Goal: Task Accomplishment & Management: Complete application form

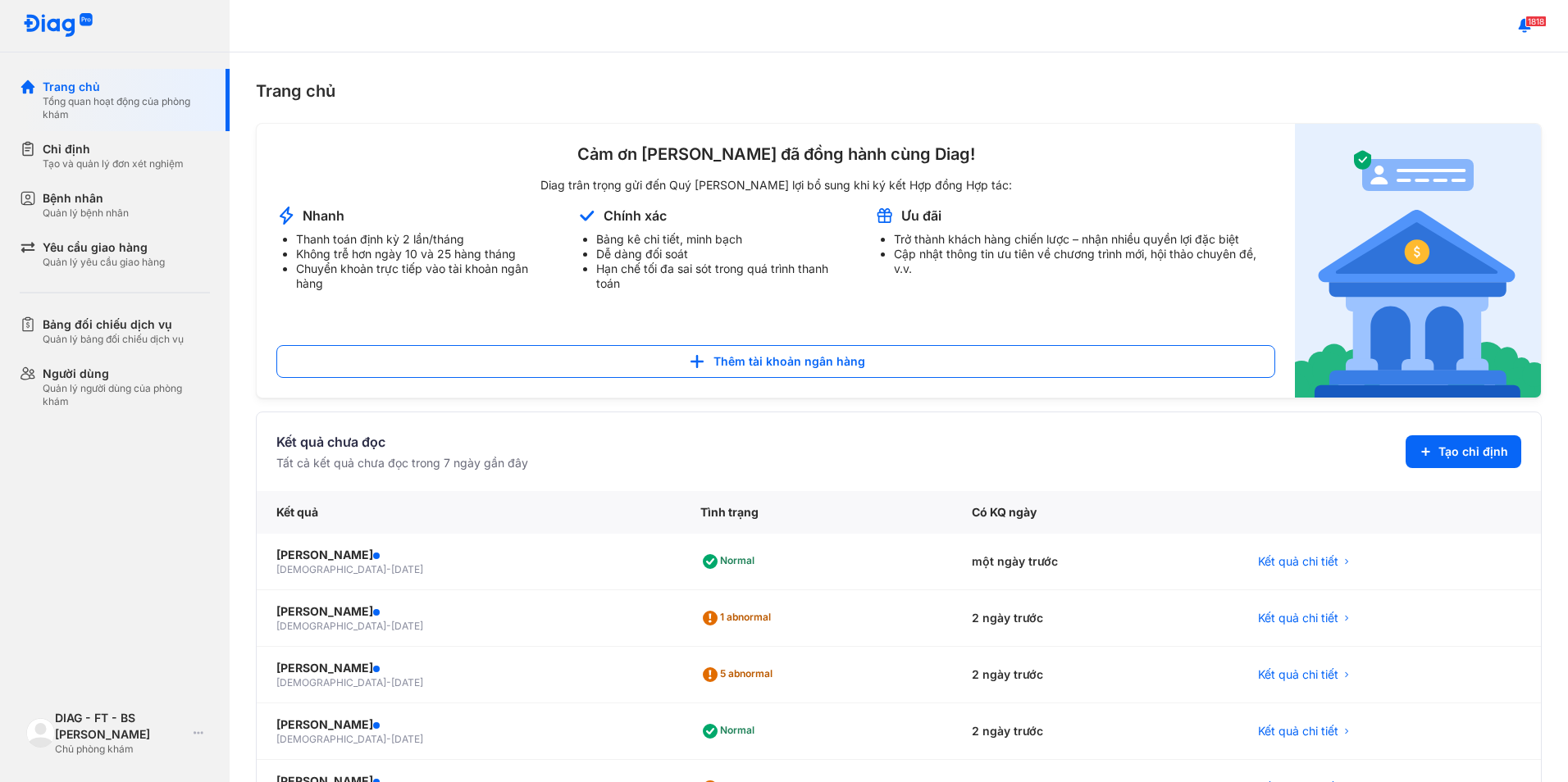
click at [102, 162] on div "Tạo và quản lý đơn xét nghiệm" at bounding box center [113, 164] width 141 height 13
click at [102, 170] on div "Chỉ định Tạo và quản lý đơn xét nghiệm" at bounding box center [124, 155] width 210 height 50
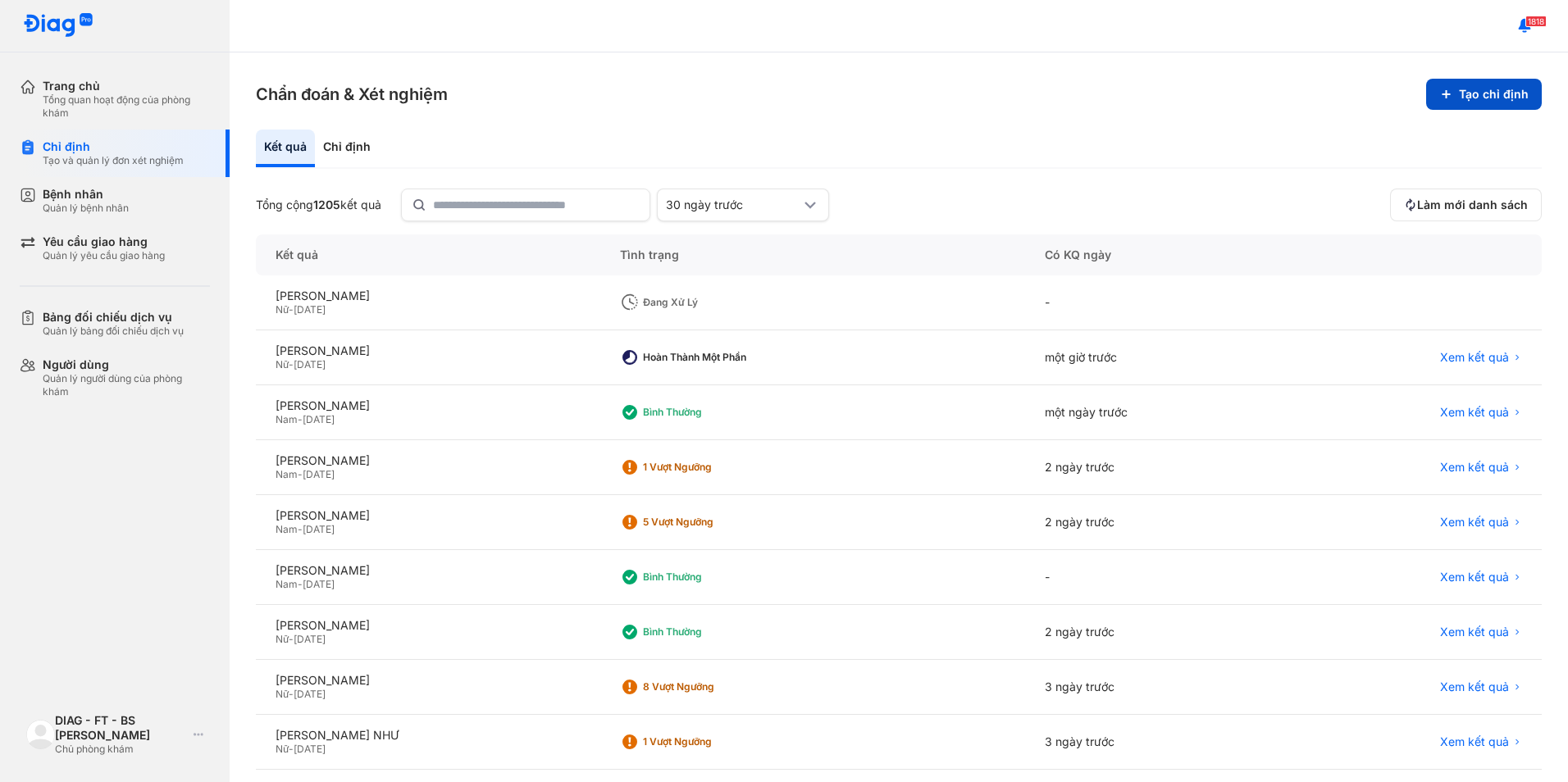
click at [1447, 92] on button "Tạo chỉ định" at bounding box center [1484, 94] width 116 height 31
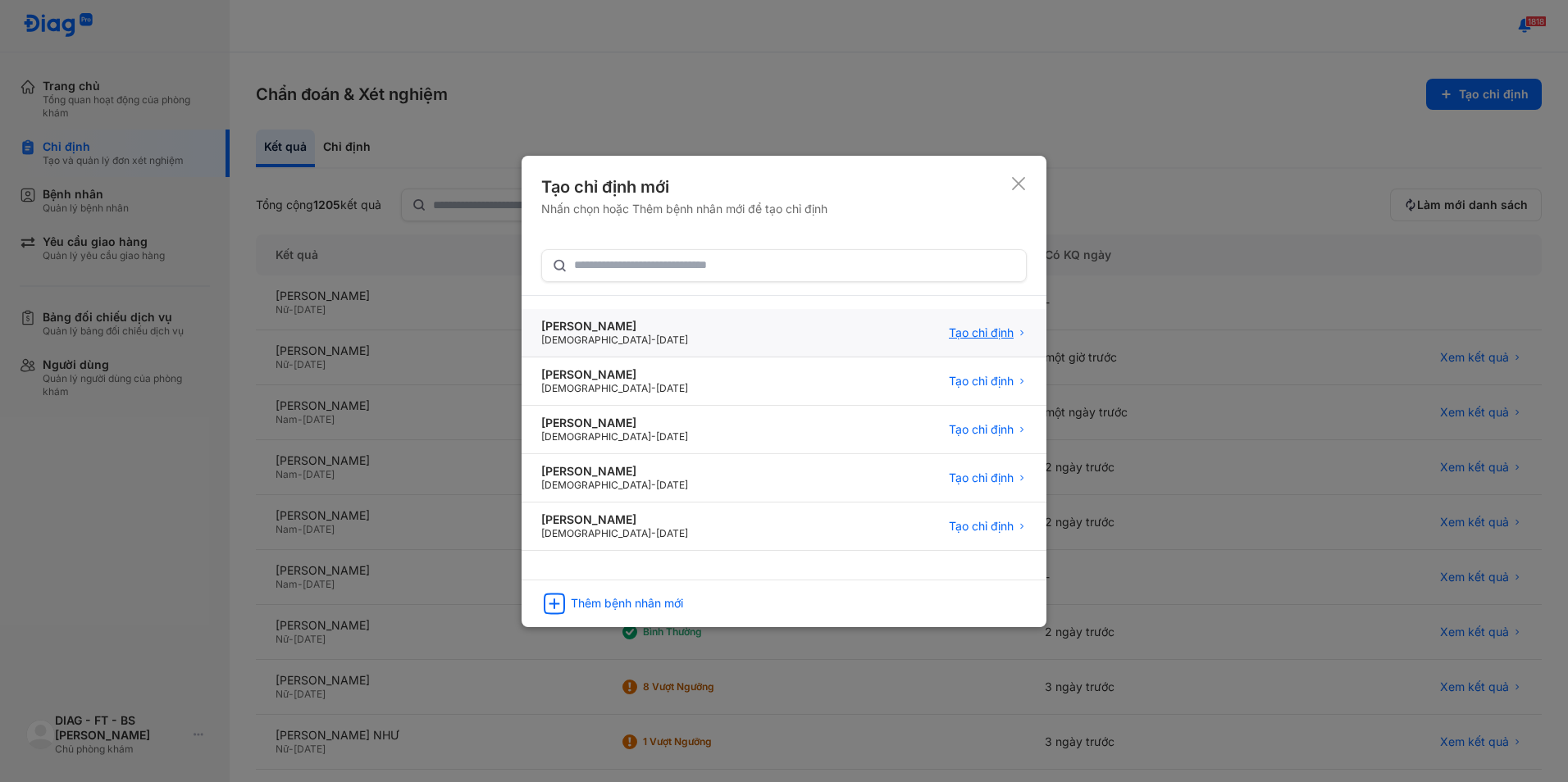
click at [974, 335] on span "Tạo chỉ định" at bounding box center [981, 333] width 65 height 15
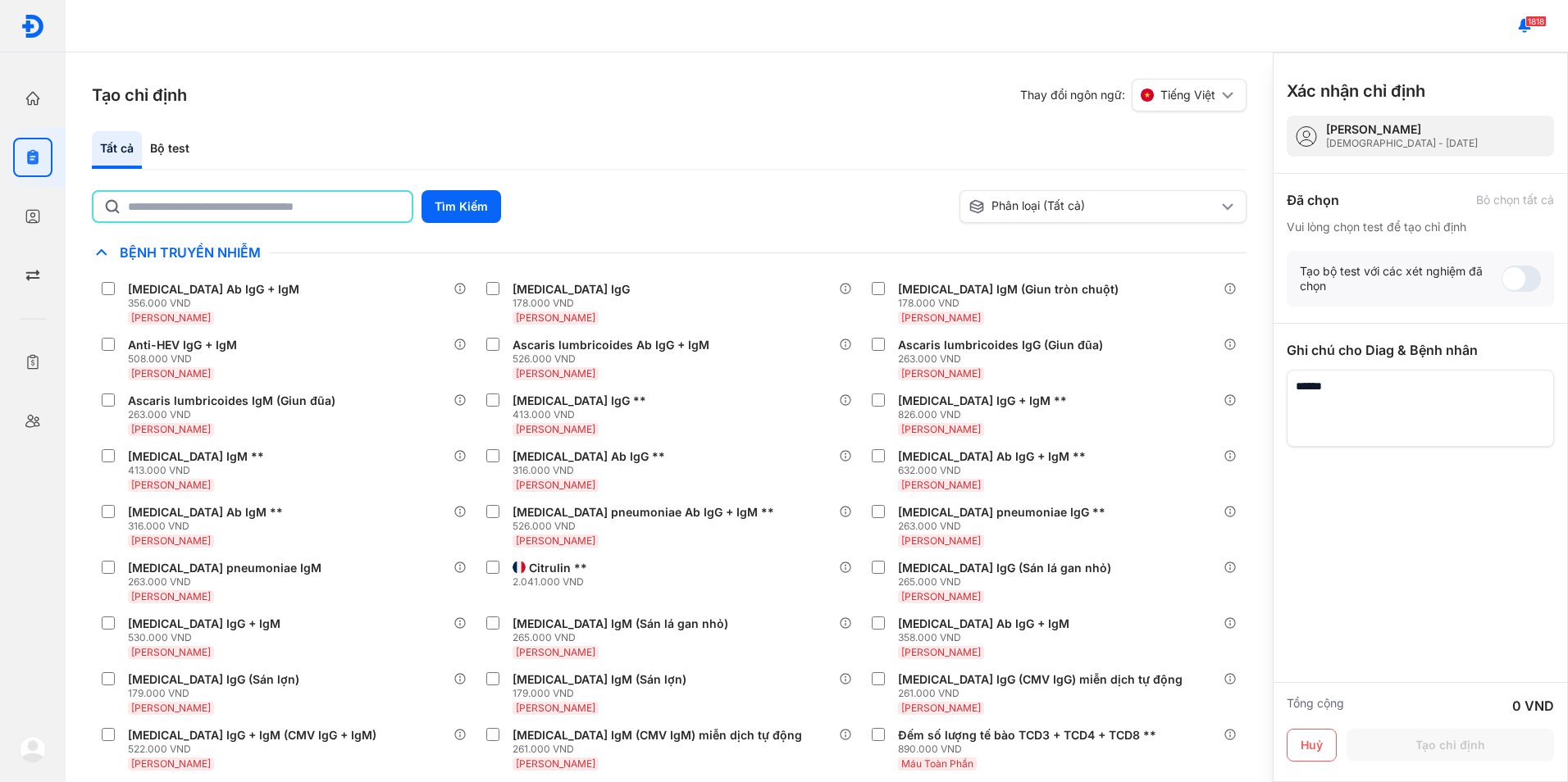
click at [323, 211] on input "text" at bounding box center [264, 206] width 273 height 29
click at [482, 211] on button "Tìm Kiếm" at bounding box center [461, 206] width 80 height 33
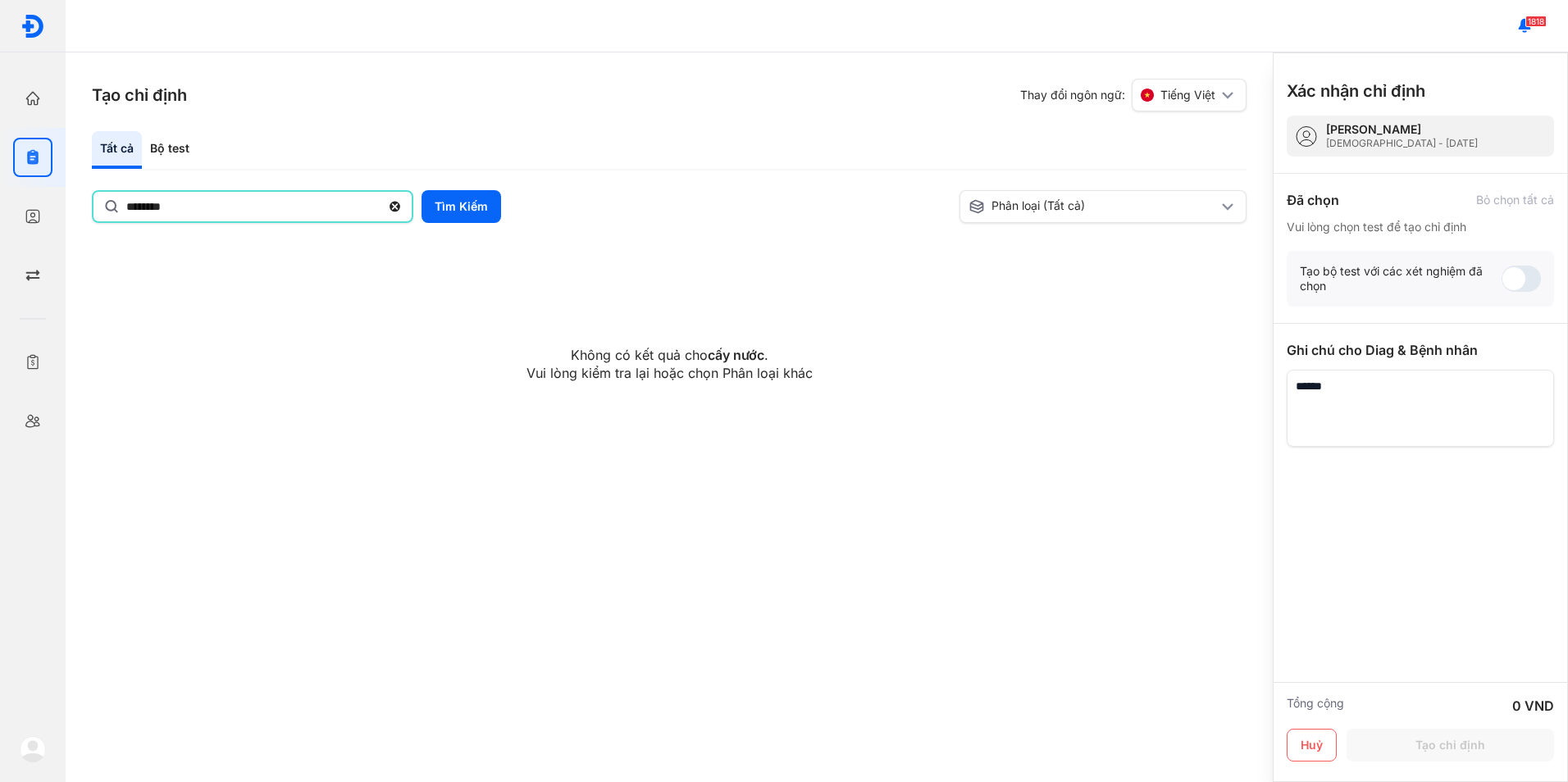
drag, startPoint x: 323, startPoint y: 212, endPoint x: -3, endPoint y: 220, distance: 326.1
click at [0, 220] on html "Trang chủ Tổng quan hoạt động của phòng khám Chỉ định Tạo và quản lý đơn xét ng…" at bounding box center [784, 391] width 1568 height 782
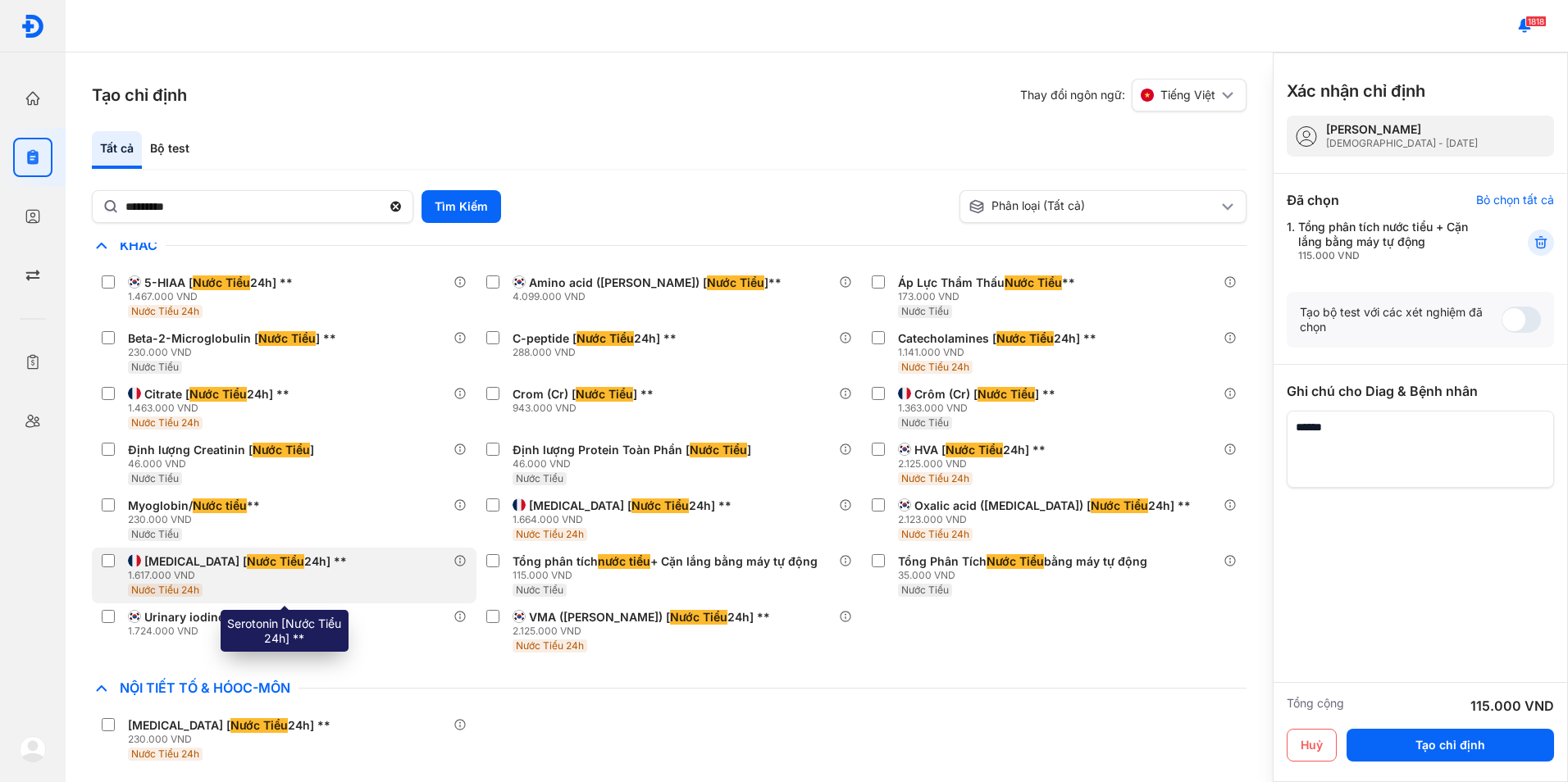
scroll to position [164, 0]
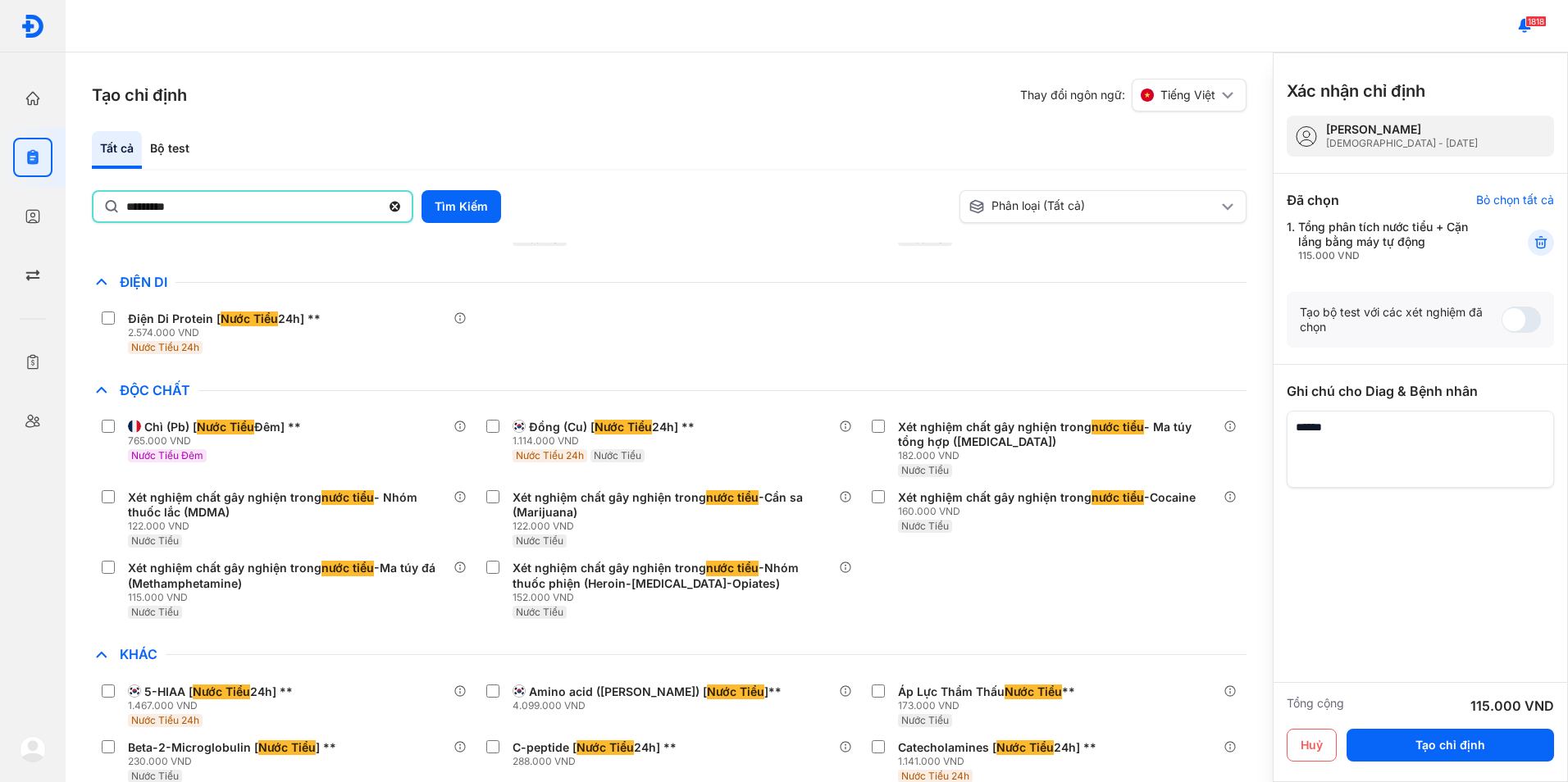
drag, startPoint x: 180, startPoint y: 206, endPoint x: -3, endPoint y: 222, distance: 183.7
click at [0, 222] on html "Trang chủ Tổng quan hoạt động của phòng khám Chỉ định Tạo và quản lý đơn xét ng…" at bounding box center [784, 391] width 1568 height 782
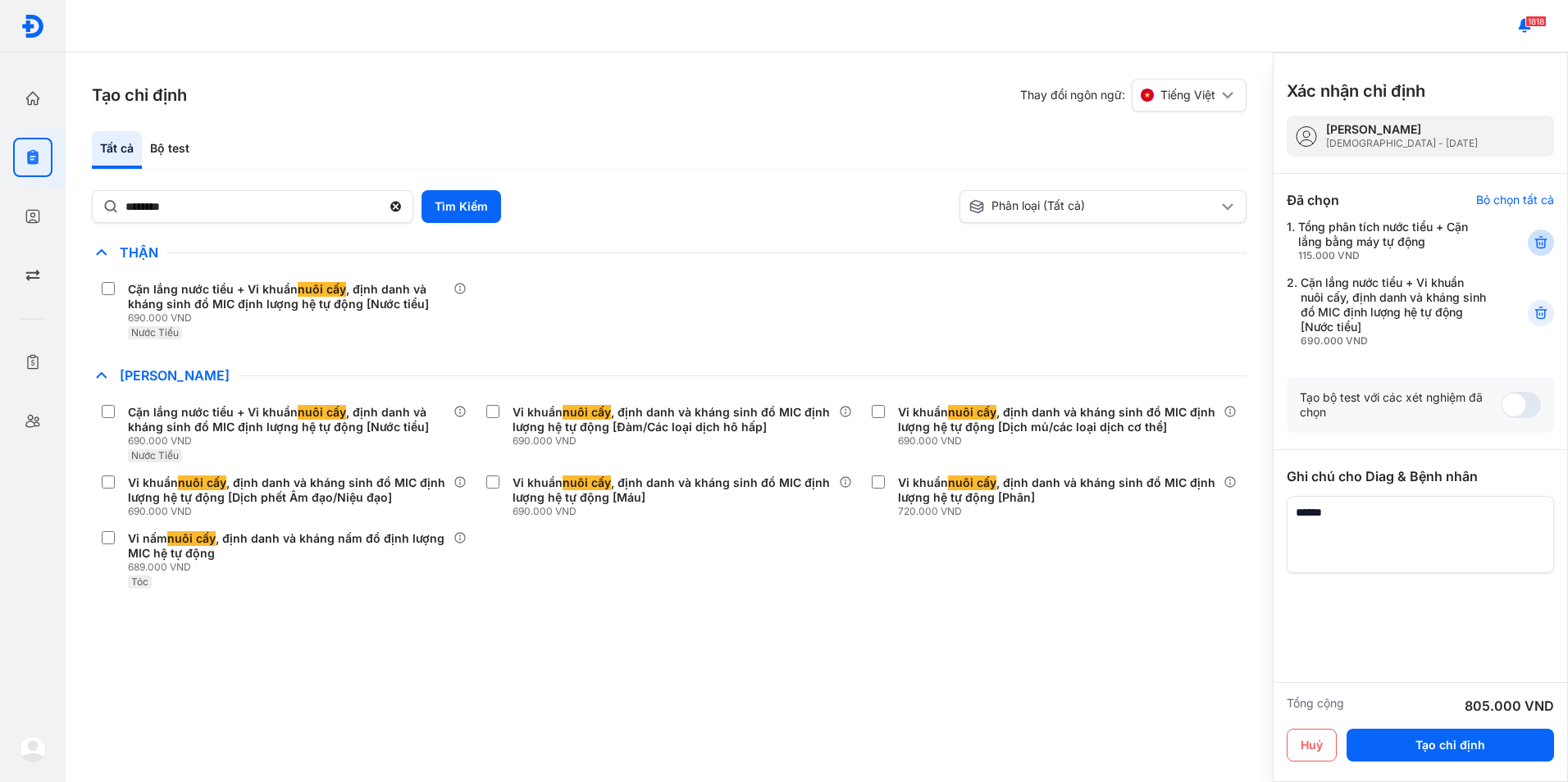
click at [1539, 240] on icon at bounding box center [1541, 243] width 17 height 17
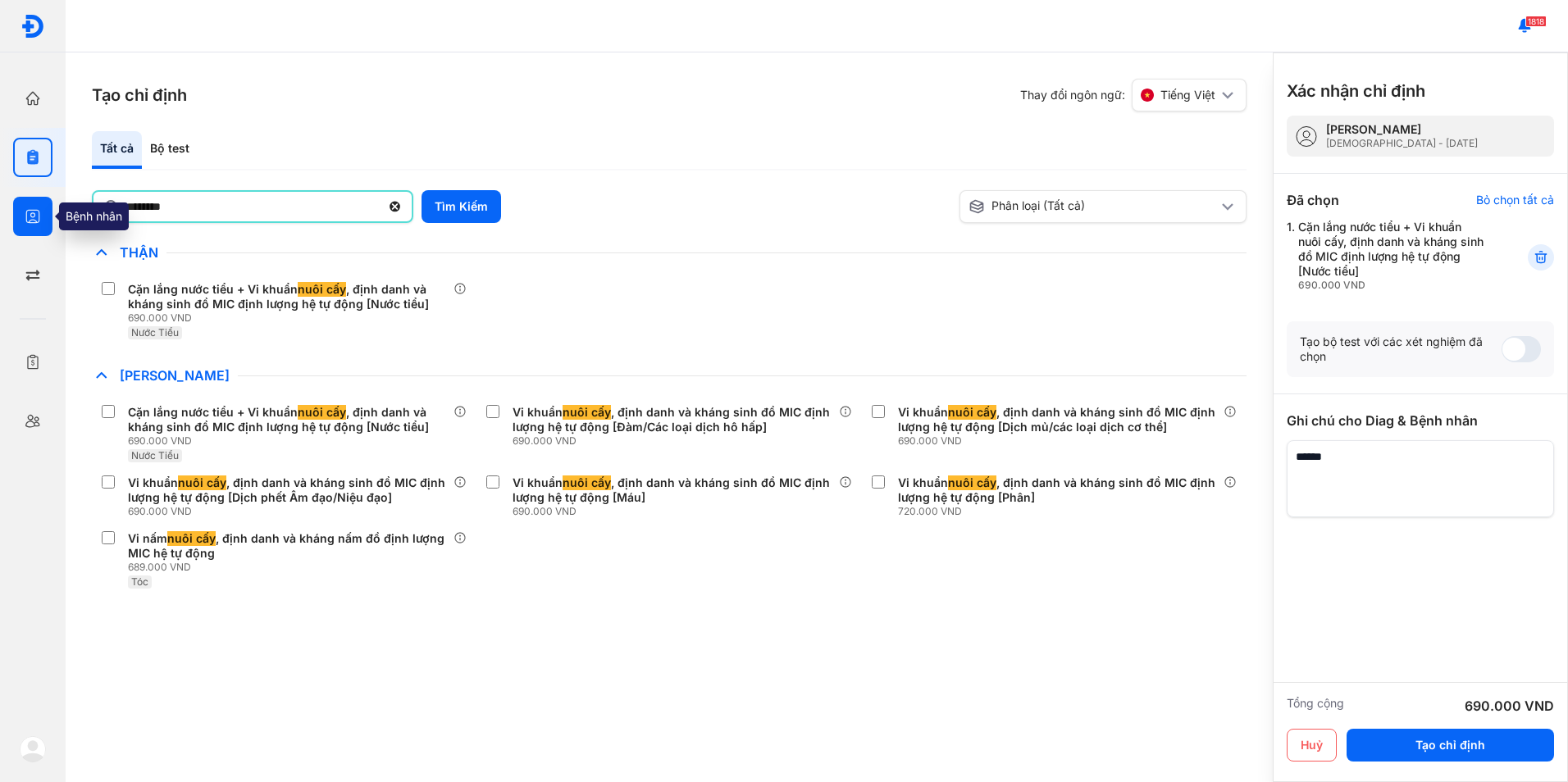
drag, startPoint x: 193, startPoint y: 213, endPoint x: 30, endPoint y: 212, distance: 163.0
click at [30, 212] on div "Trang chủ Tổng quan hoạt động của phòng khám Chỉ định Tạo và quản lý đơn xét ng…" at bounding box center [784, 391] width 1568 height 782
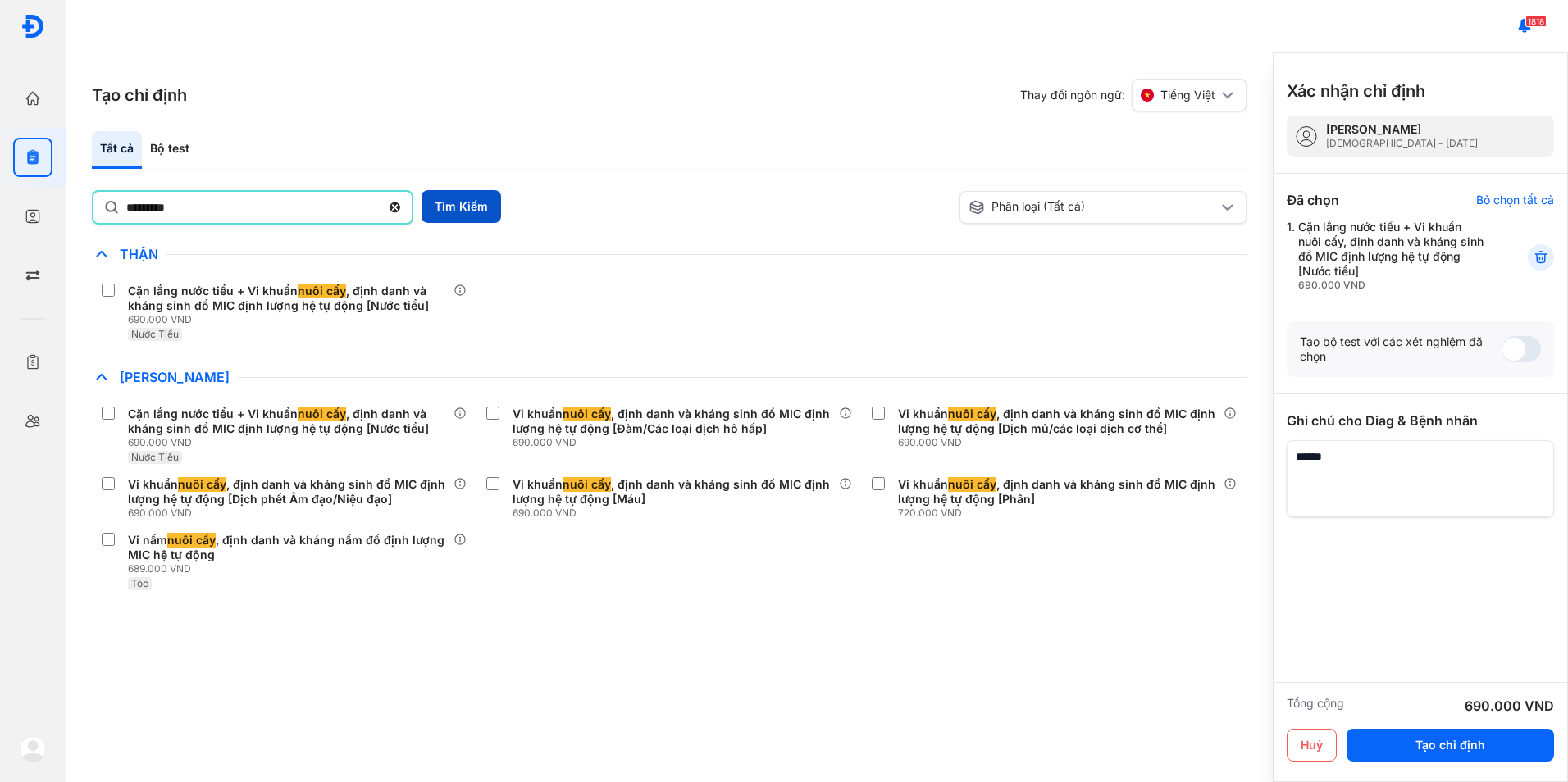
click at [466, 206] on button "Tìm Kiếm" at bounding box center [461, 206] width 80 height 33
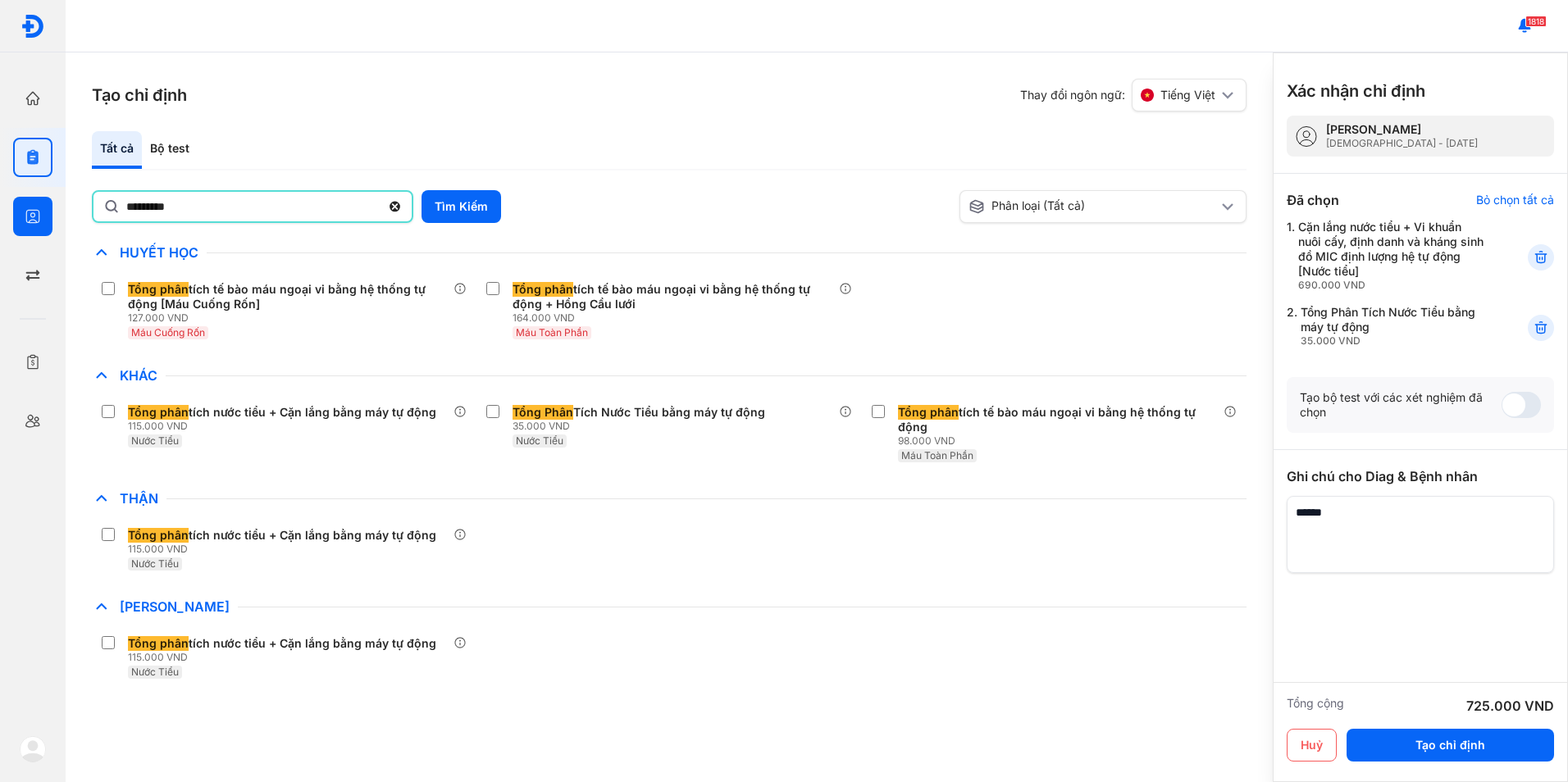
drag, startPoint x: 156, startPoint y: 215, endPoint x: 59, endPoint y: 215, distance: 97.0
click at [59, 215] on div "Trang chủ Tổng quan hoạt động của phòng khám Chỉ định Tạo và quản lý đơn xét ng…" at bounding box center [784, 391] width 1568 height 782
type input "***"
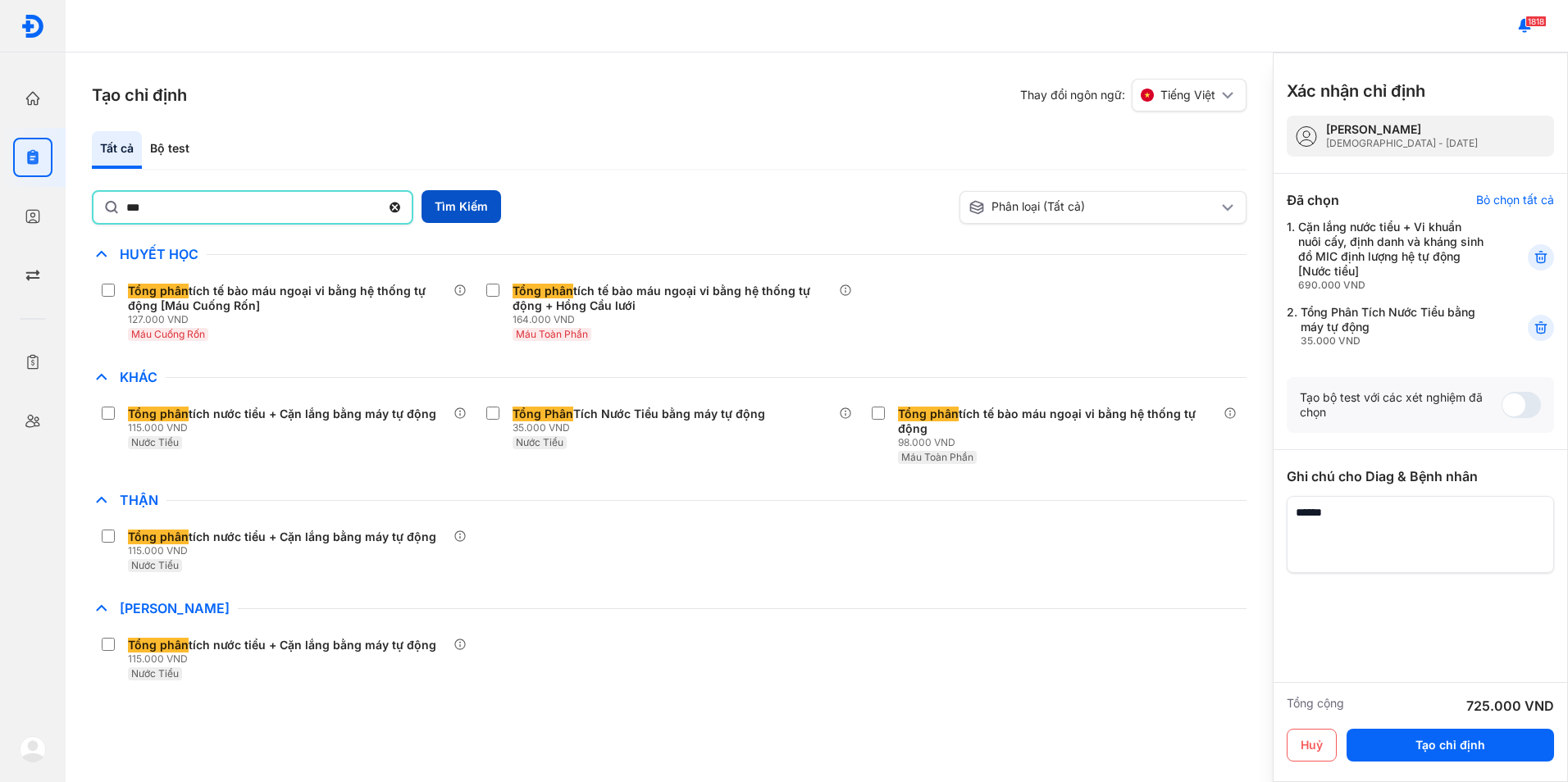
click at [445, 216] on button "Tìm Kiếm" at bounding box center [461, 206] width 80 height 33
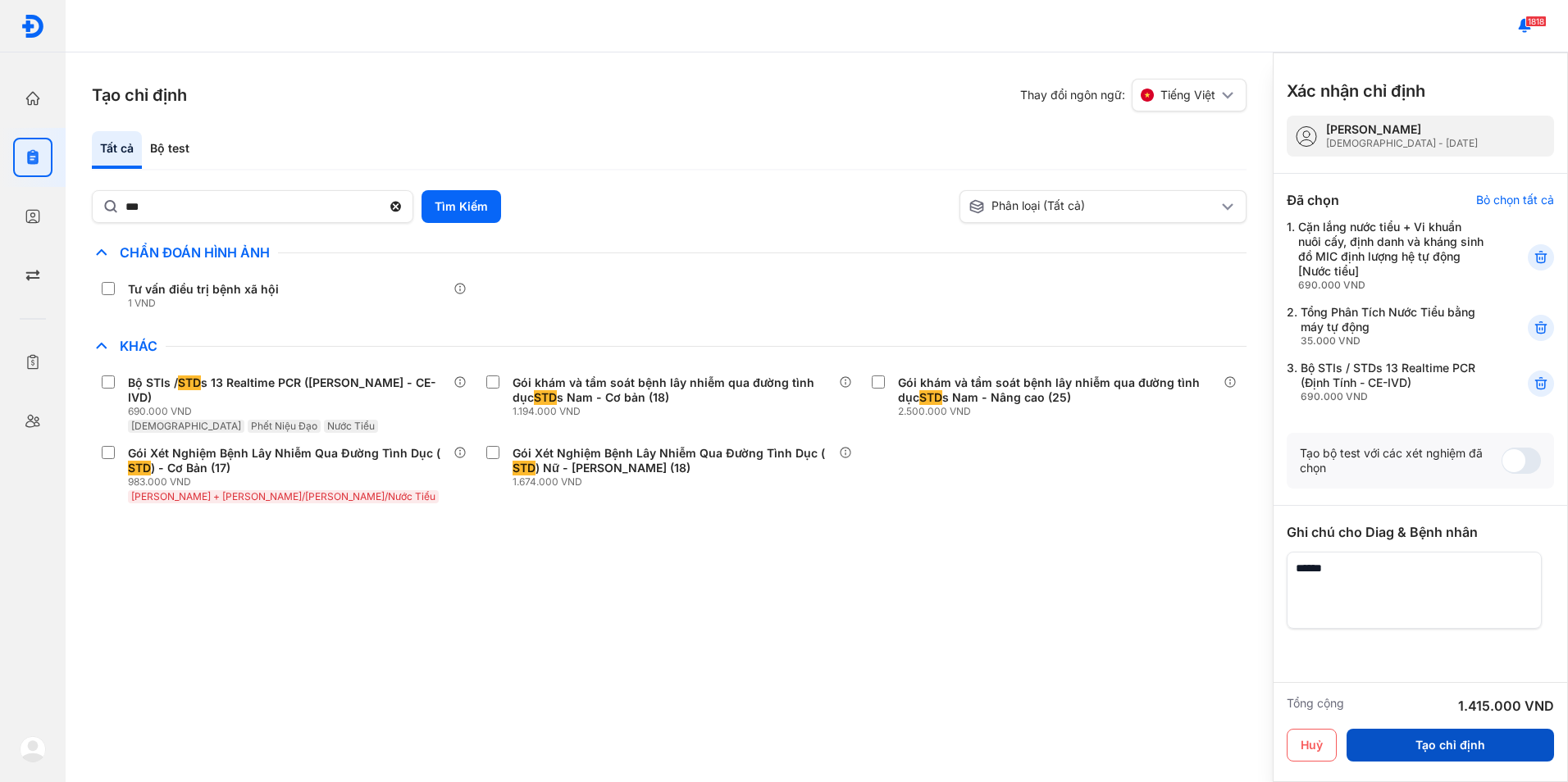
click at [1472, 751] on button "Tạo chỉ định" at bounding box center [1450, 745] width 207 height 33
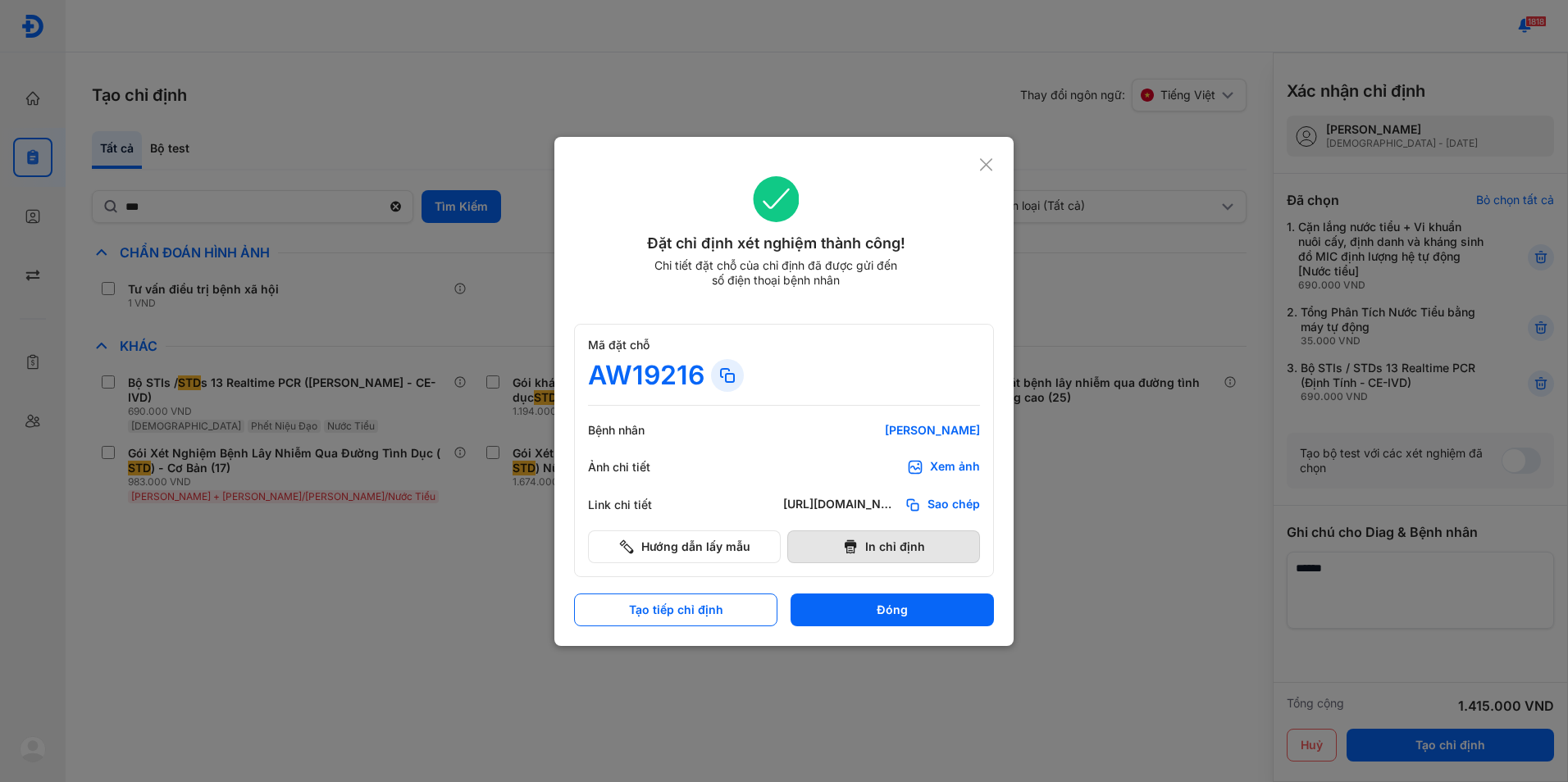
click at [881, 555] on button "In chỉ định" at bounding box center [883, 546] width 193 height 33
